Goal: Find specific page/section: Find specific page/section

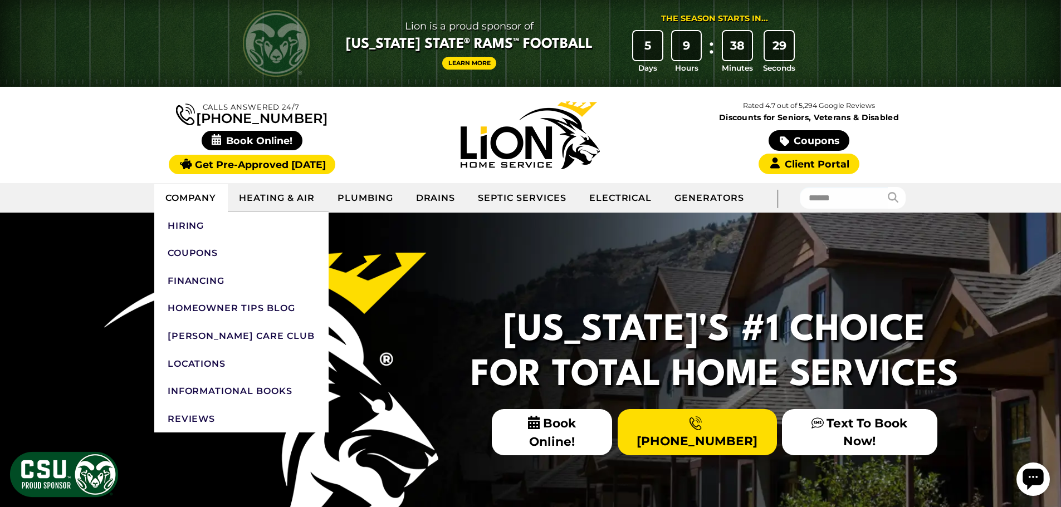
click at [193, 194] on link "Company" at bounding box center [191, 198] width 74 height 28
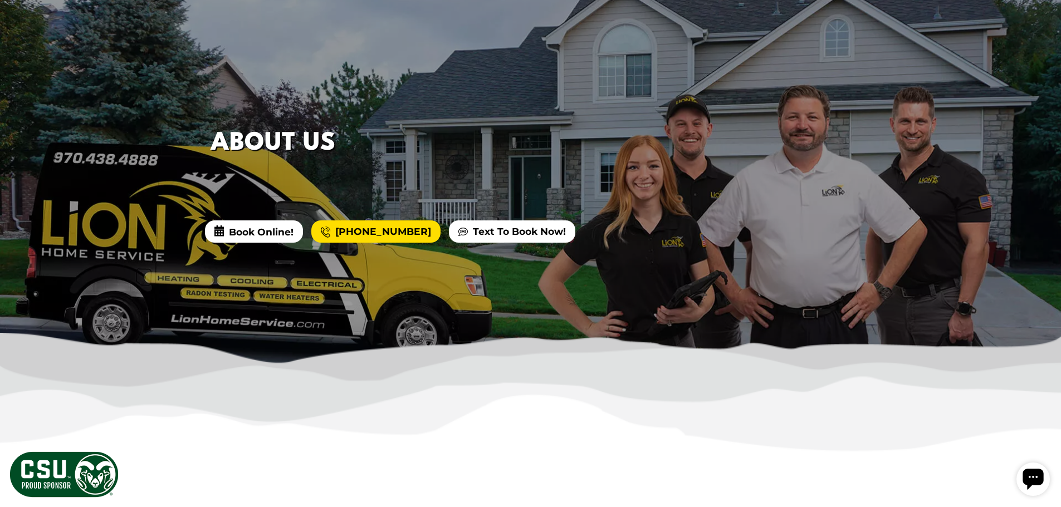
scroll to position [445, 0]
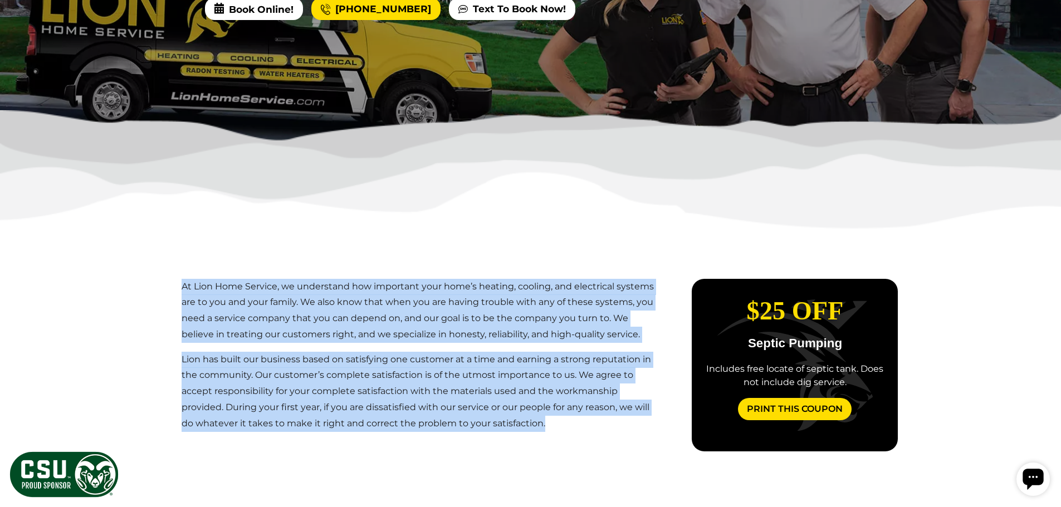
drag, startPoint x: 211, startPoint y: 285, endPoint x: 625, endPoint y: 426, distance: 437.2
click at [625, 426] on main "At Lion Home Service, we understand how important your home’s heating, cooling,…" at bounding box center [421, 504] width 514 height 486
copy main "At Lion Home Service, we understand how important your home’s heating, cooling,…"
